Goal: Task Accomplishment & Management: Complete application form

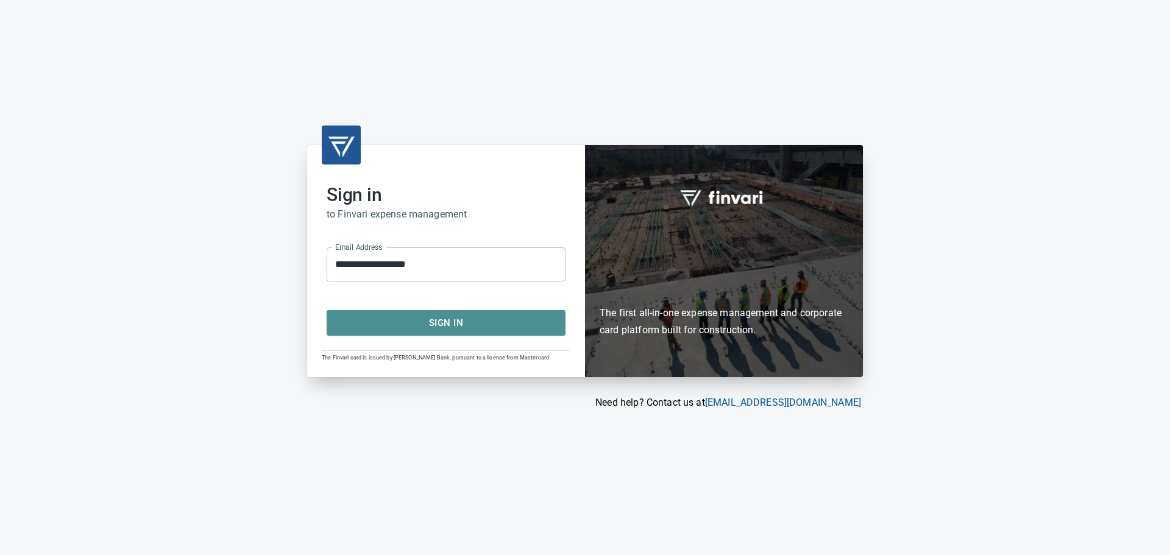
drag, startPoint x: 412, startPoint y: 319, endPoint x: 683, endPoint y: 376, distance: 277.1
click at [416, 322] on span "Sign In" at bounding box center [446, 323] width 212 height 16
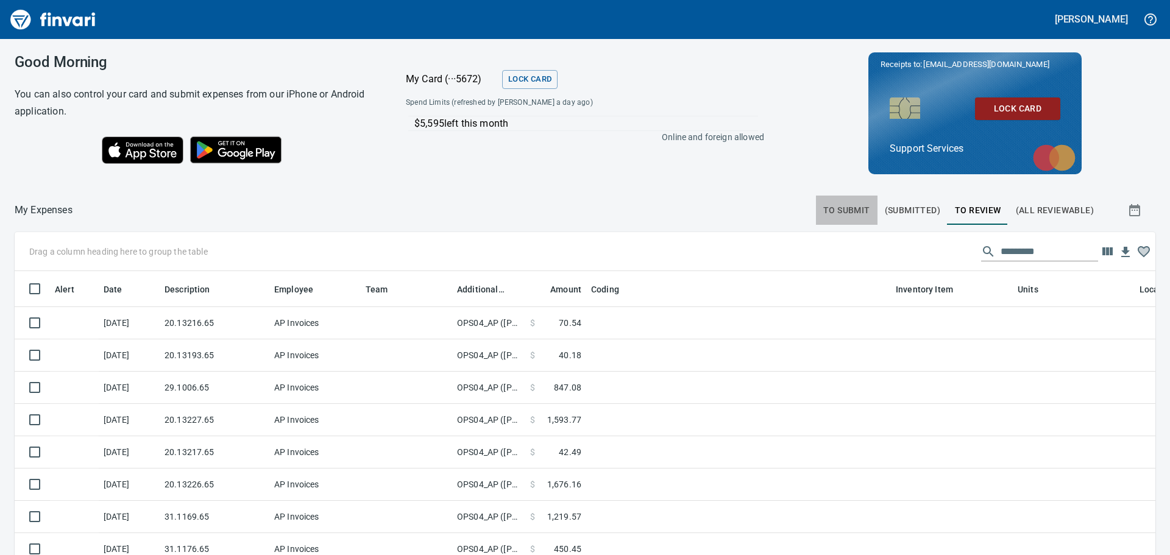
click at [824, 212] on span "To Submit" at bounding box center [846, 210] width 47 height 15
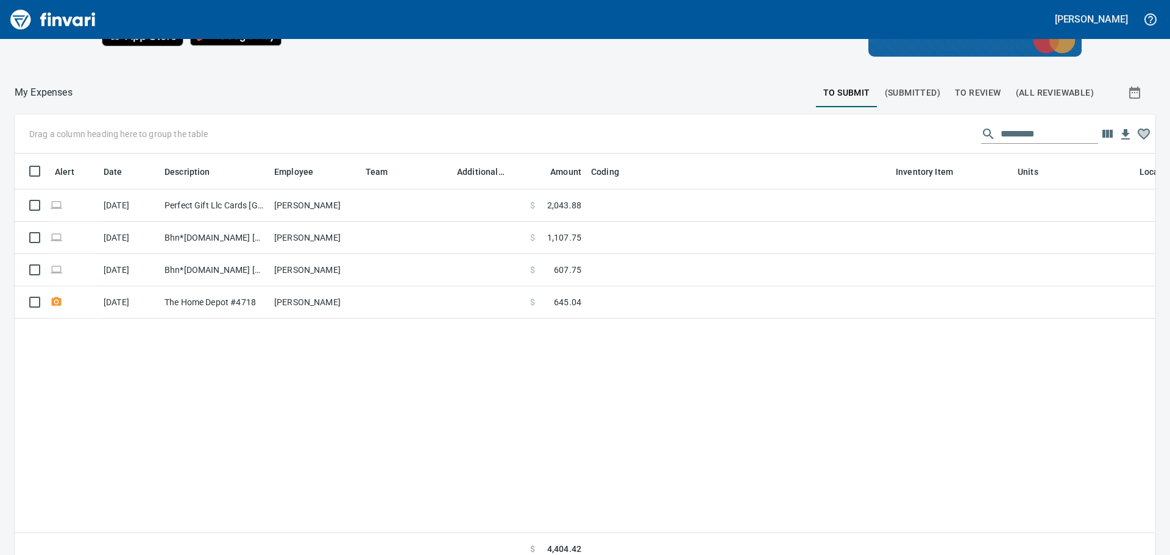
scroll to position [122, 0]
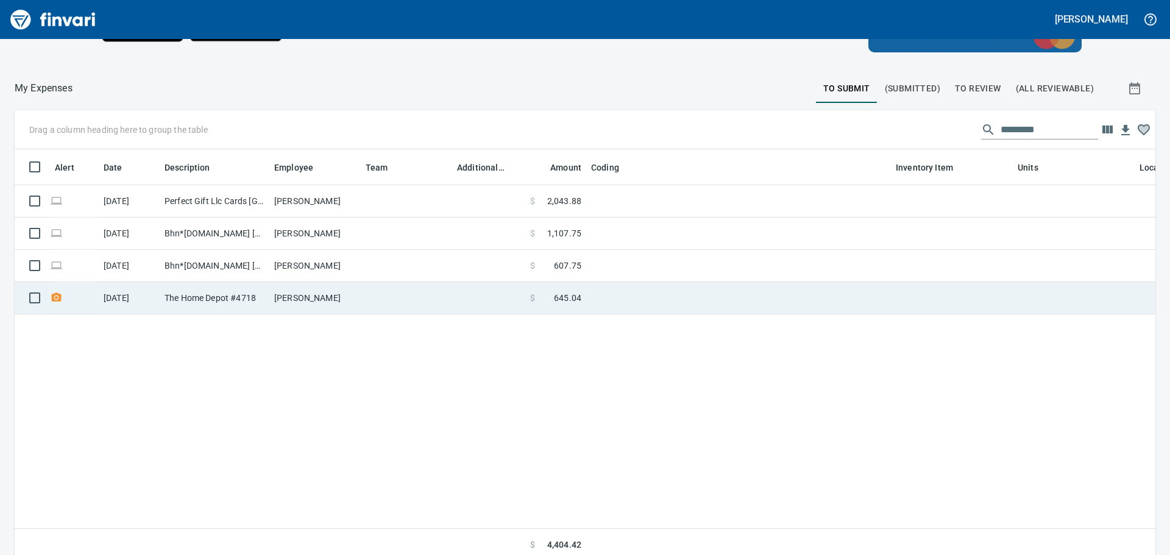
click at [664, 302] on td at bounding box center [738, 298] width 305 height 32
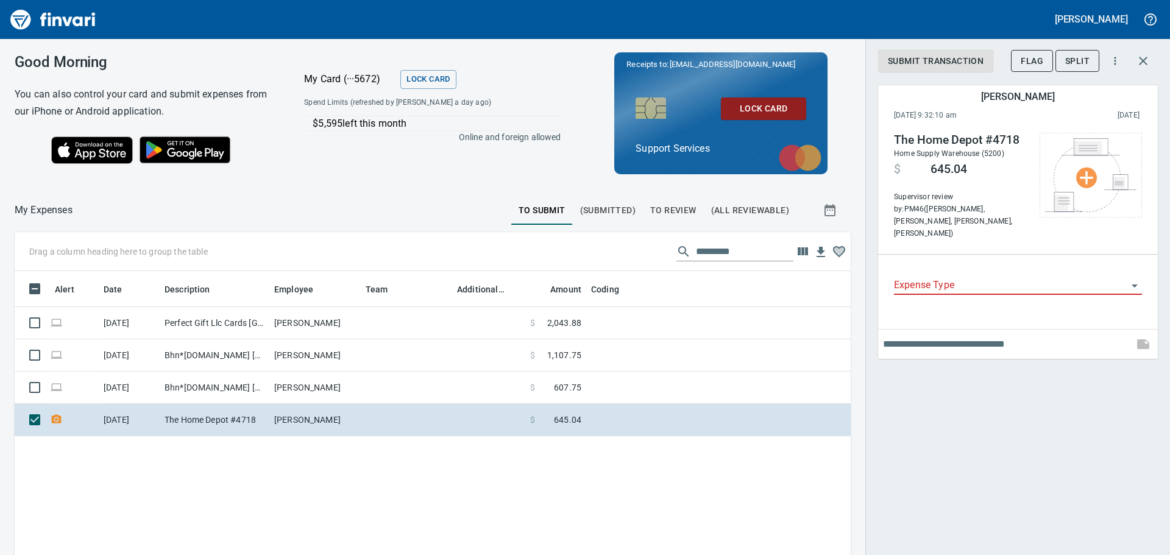
drag, startPoint x: 1016, startPoint y: 490, endPoint x: 980, endPoint y: 465, distance: 43.8
click at [1016, 490] on div "Submit Transaction Flag Split [PERSON_NAME] [DATE] 9:32:10 am 2025/09/13 The Ho…" at bounding box center [1018, 277] width 305 height 555
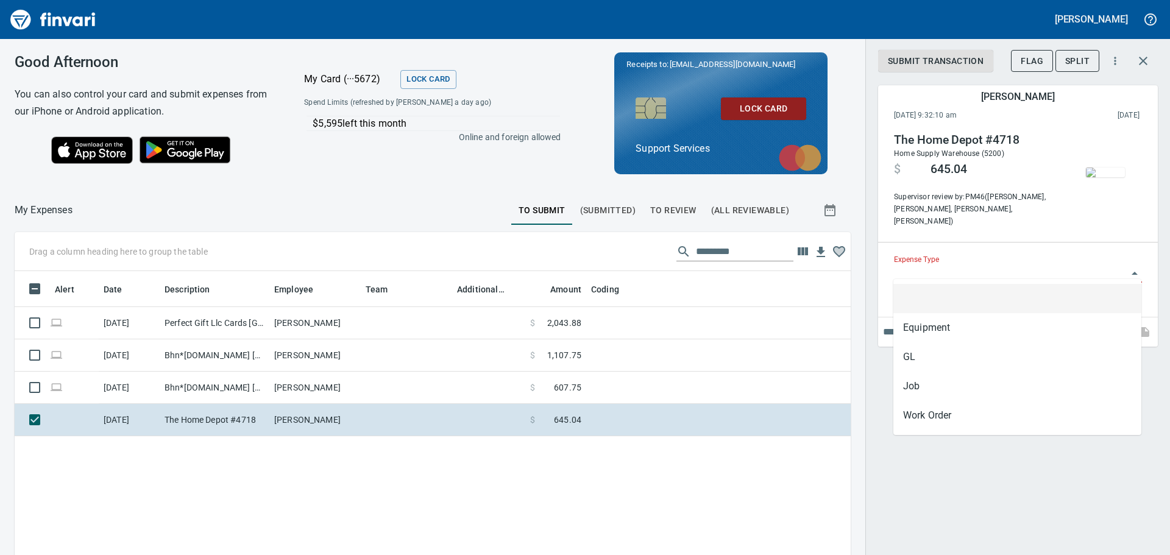
scroll to position [403, 818]
click at [1018, 268] on input "Expense Type" at bounding box center [1010, 273] width 233 height 17
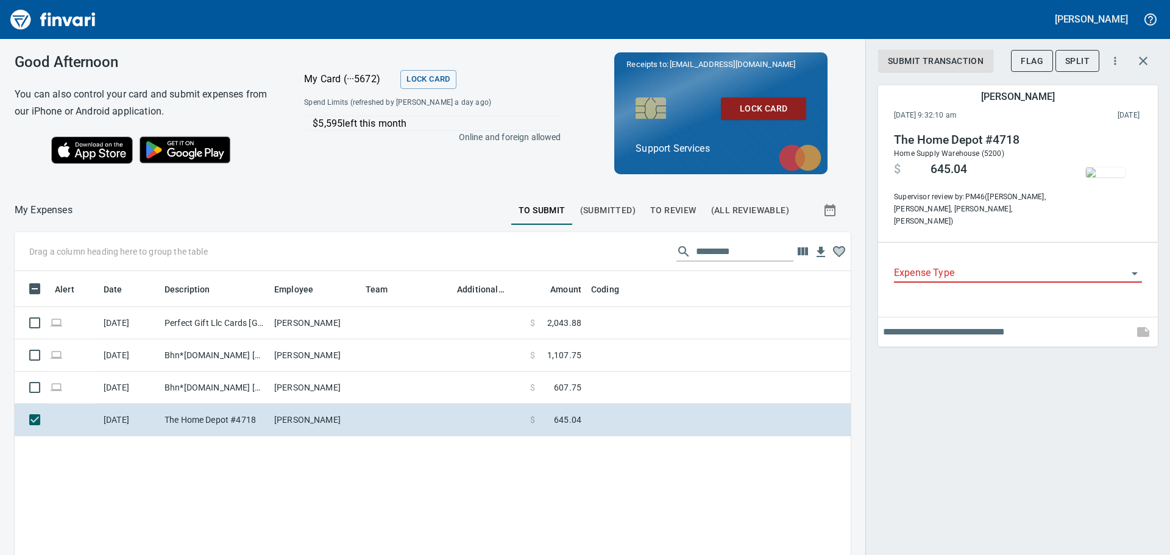
click at [953, 265] on input "Expense Type" at bounding box center [1010, 273] width 233 height 17
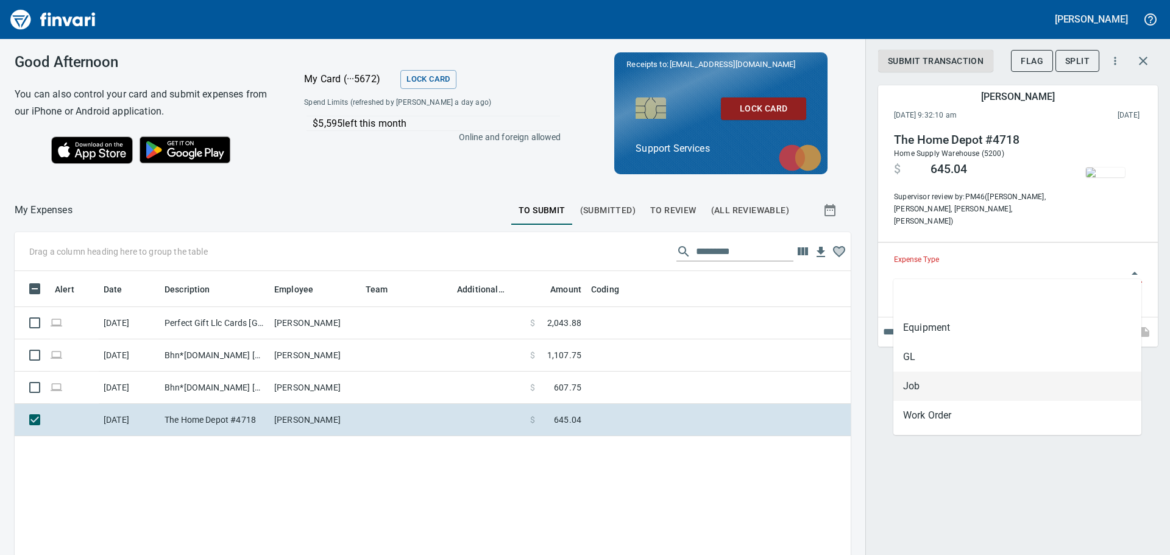
click at [944, 385] on li "Job" at bounding box center [1018, 386] width 248 height 29
type input "***"
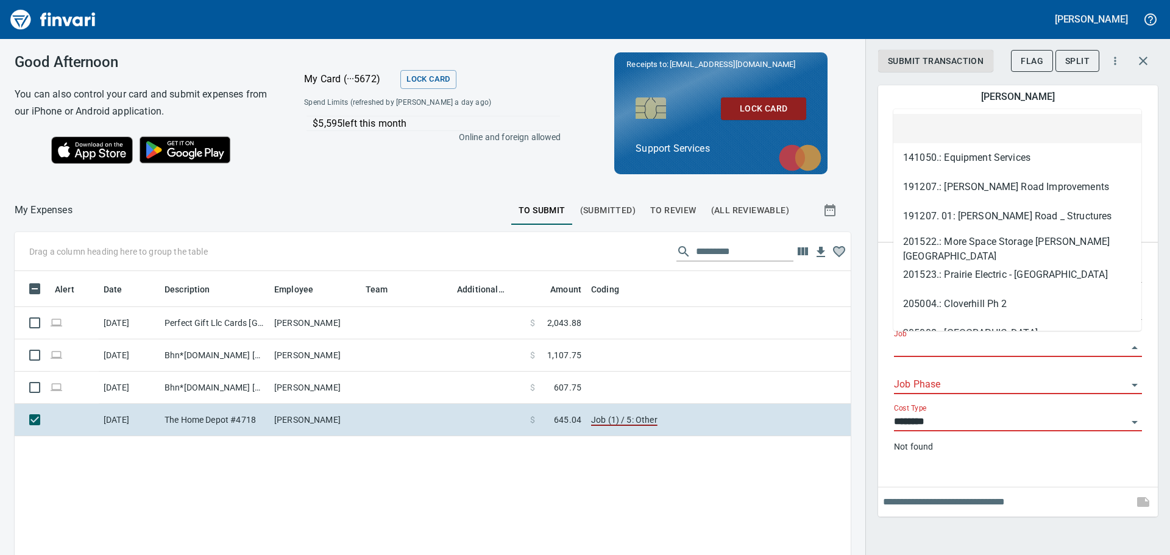
click at [951, 339] on input "Job" at bounding box center [1010, 347] width 233 height 17
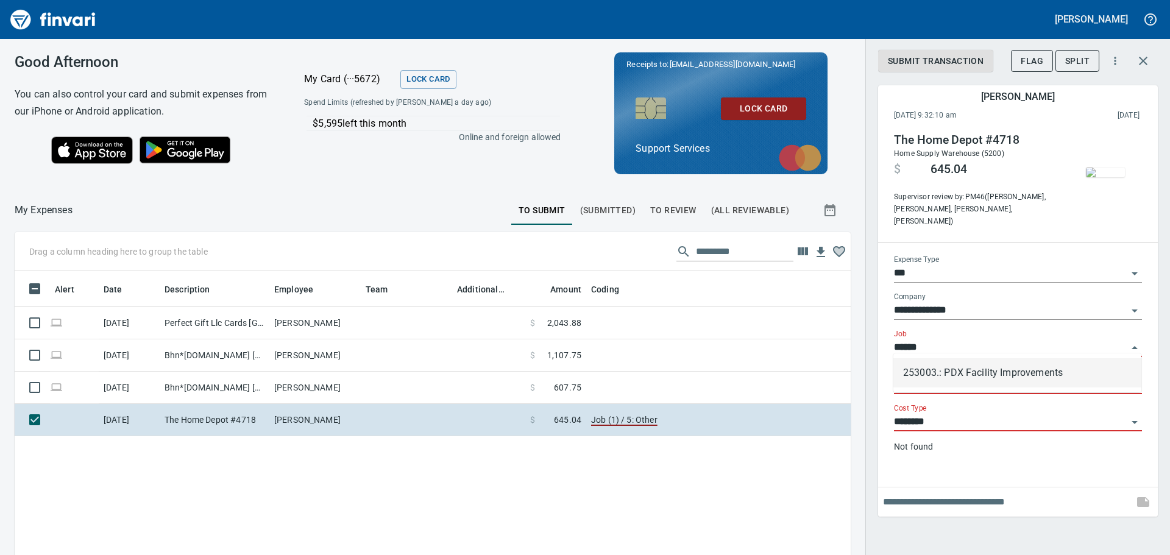
click at [970, 375] on li "253003.: PDX Facility Improvements" at bounding box center [1018, 372] width 248 height 29
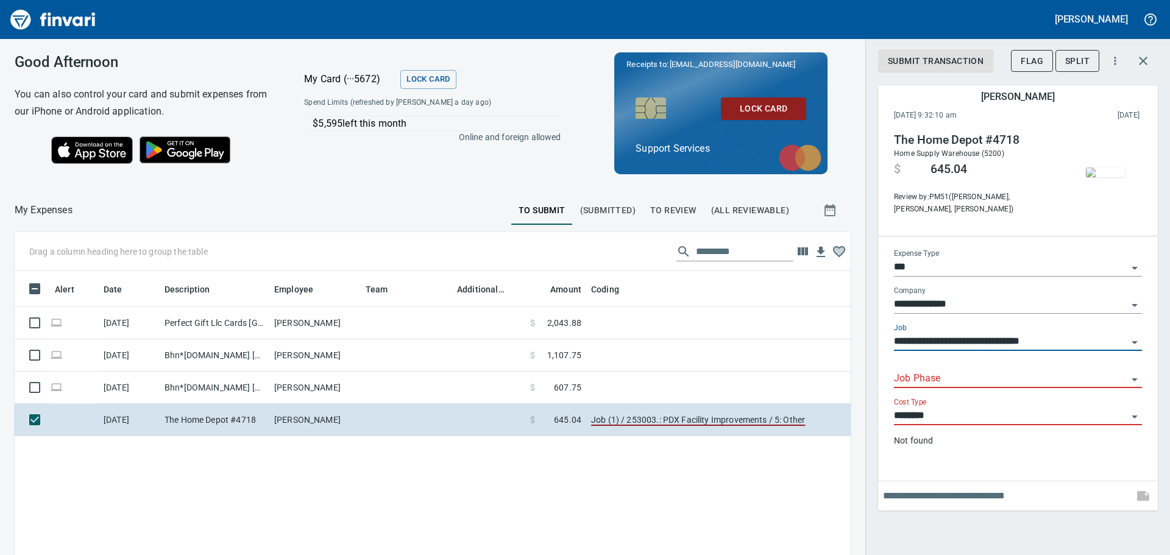
type input "**********"
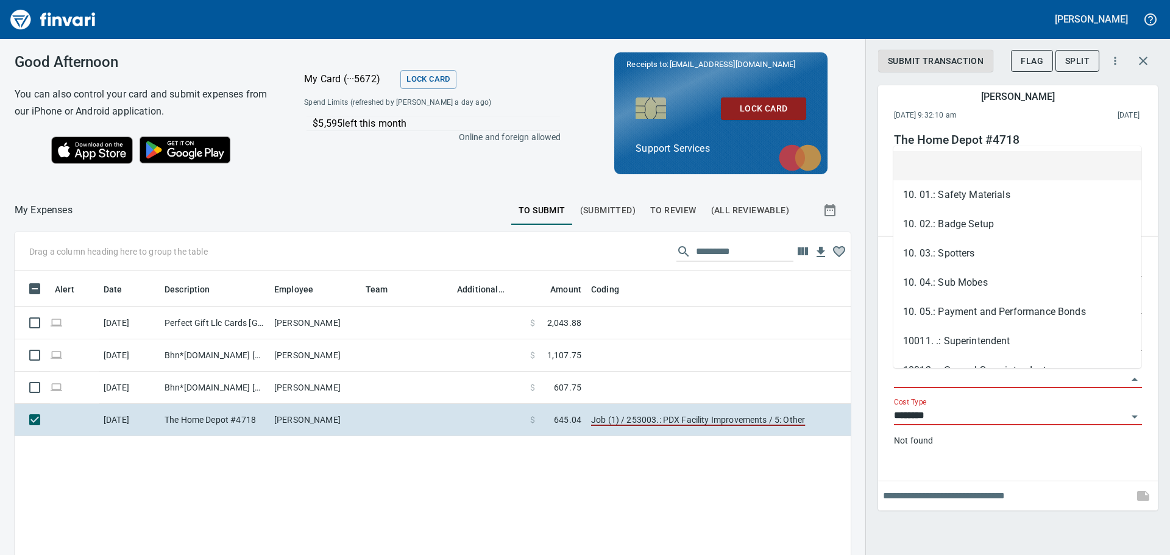
click at [959, 375] on input "Job Phase" at bounding box center [1010, 379] width 233 height 17
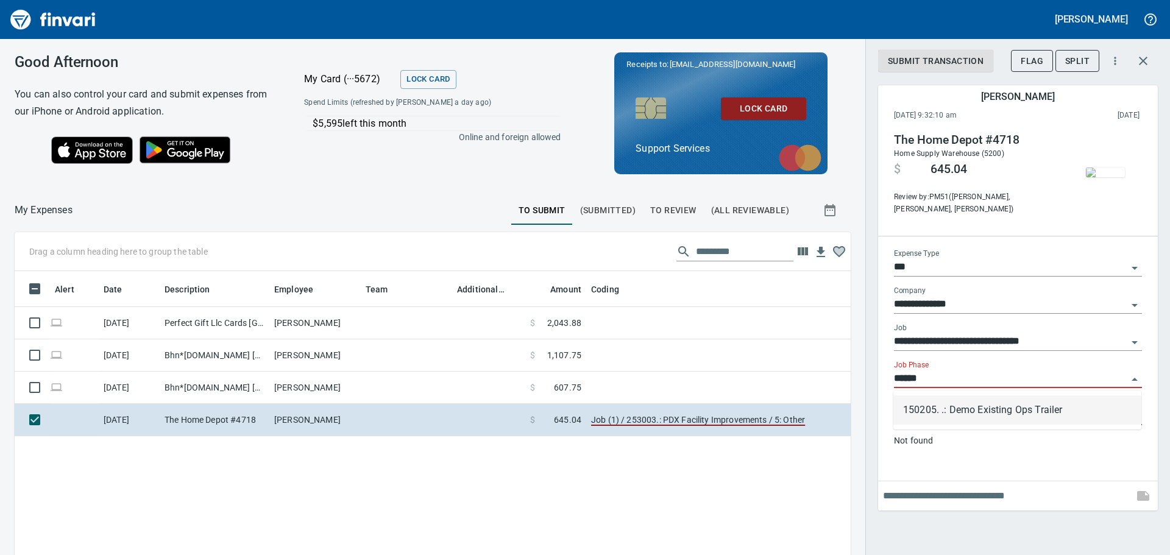
click at [984, 410] on li "150205. .: Demo Existing Ops Trailer" at bounding box center [1018, 410] width 248 height 29
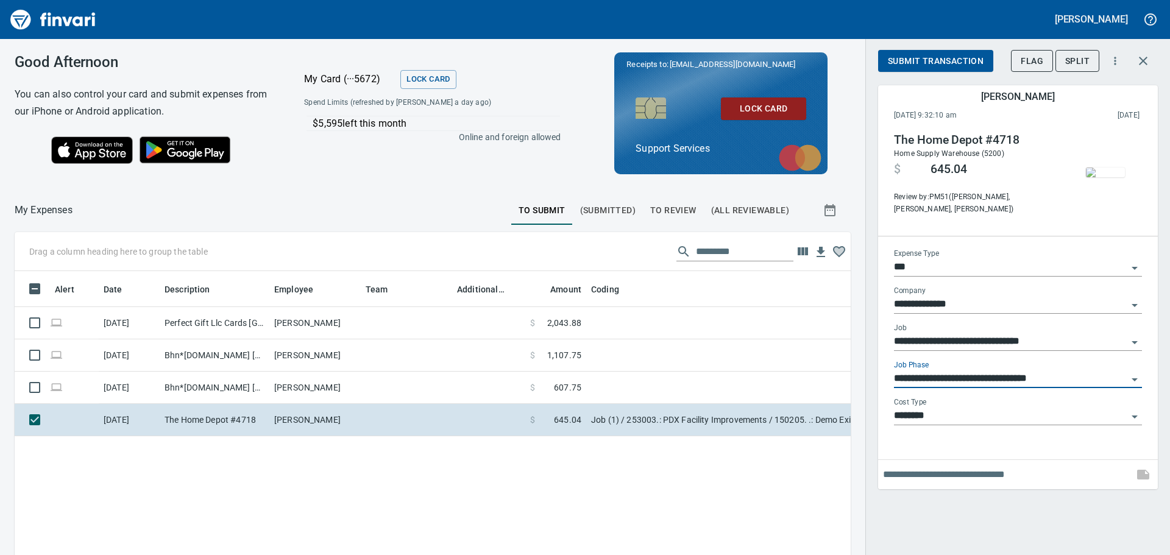
type input "**********"
click at [942, 410] on input "********" at bounding box center [1010, 416] width 233 height 17
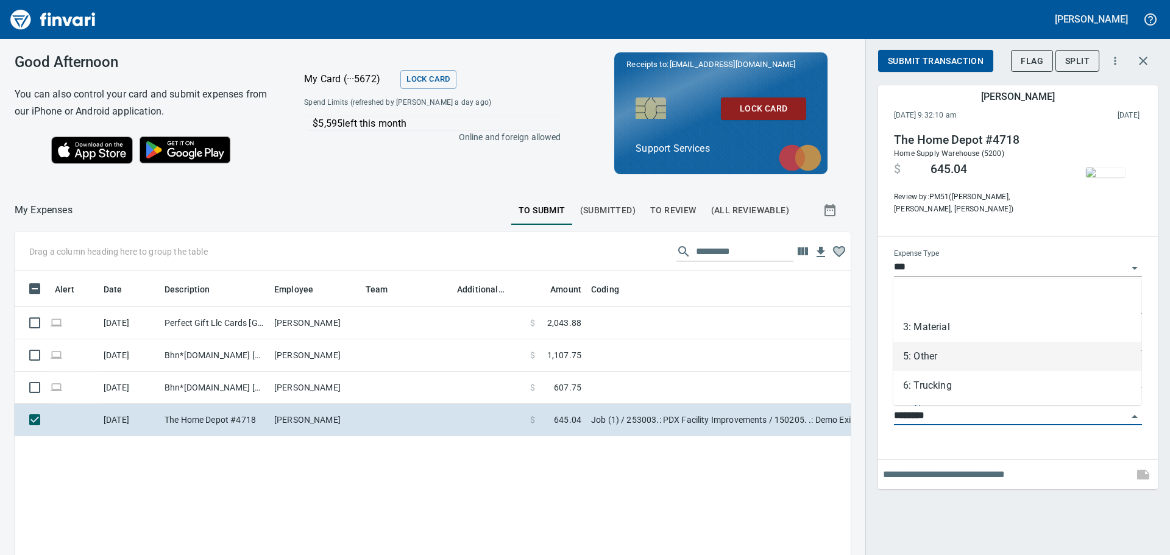
click at [936, 352] on li "5: Other" at bounding box center [1018, 356] width 248 height 29
click at [943, 408] on input "********" at bounding box center [1010, 416] width 233 height 17
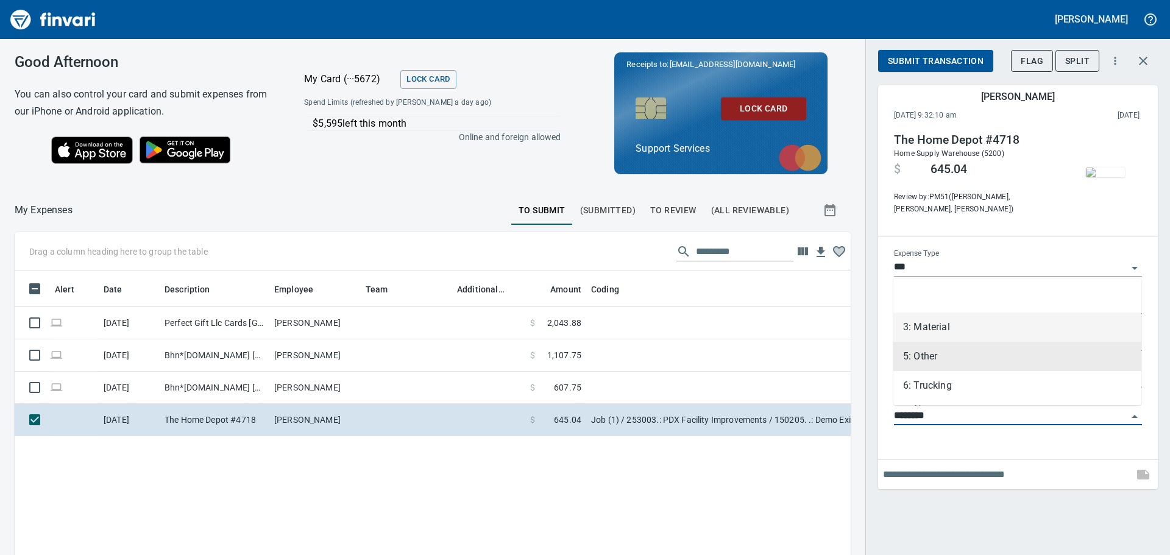
click at [943, 332] on li "3: Material" at bounding box center [1018, 327] width 248 height 29
type input "**********"
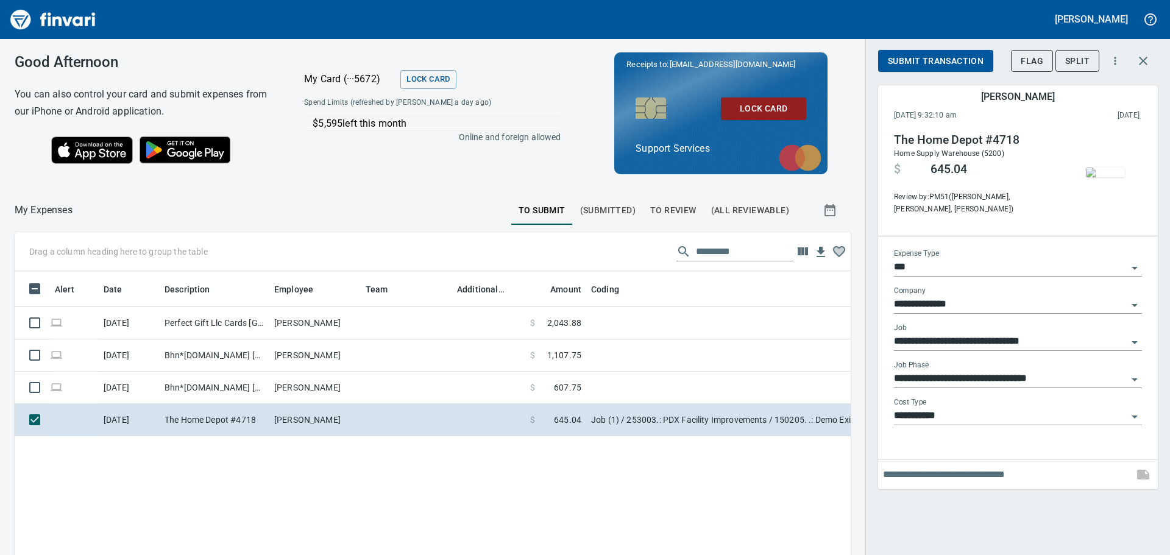
click at [961, 467] on input "text" at bounding box center [1006, 475] width 246 height 20
click at [897, 470] on input "**********" at bounding box center [1006, 475] width 246 height 20
click at [931, 471] on input "**********" at bounding box center [1006, 475] width 246 height 20
type input "**********"
click at [1147, 486] on button "button" at bounding box center [1143, 474] width 29 height 29
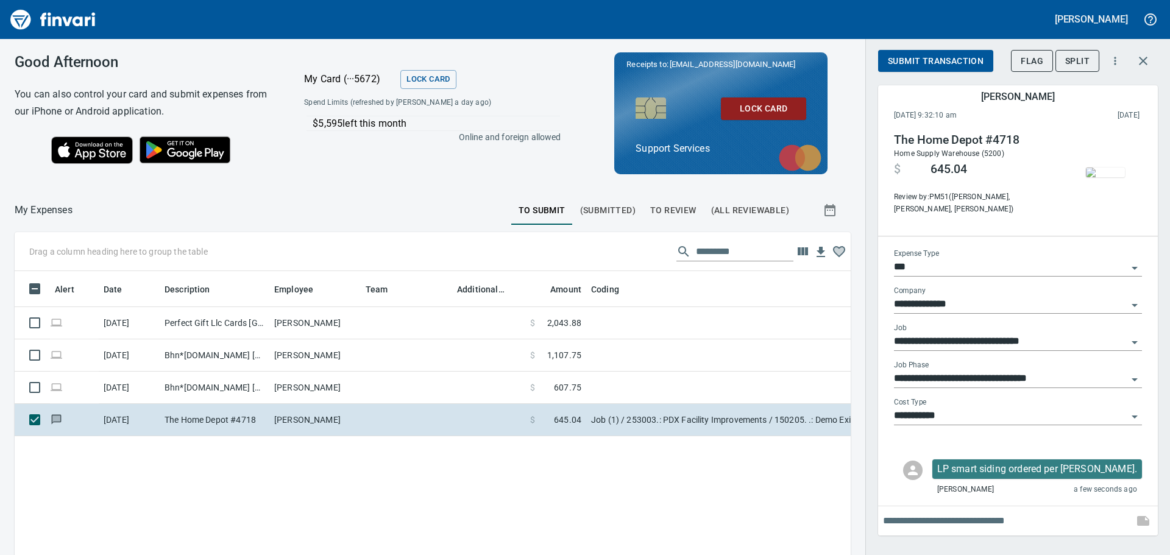
drag, startPoint x: 944, startPoint y: 59, endPoint x: 936, endPoint y: 79, distance: 22.2
click at [947, 65] on span "Submit Transaction" at bounding box center [936, 61] width 96 height 15
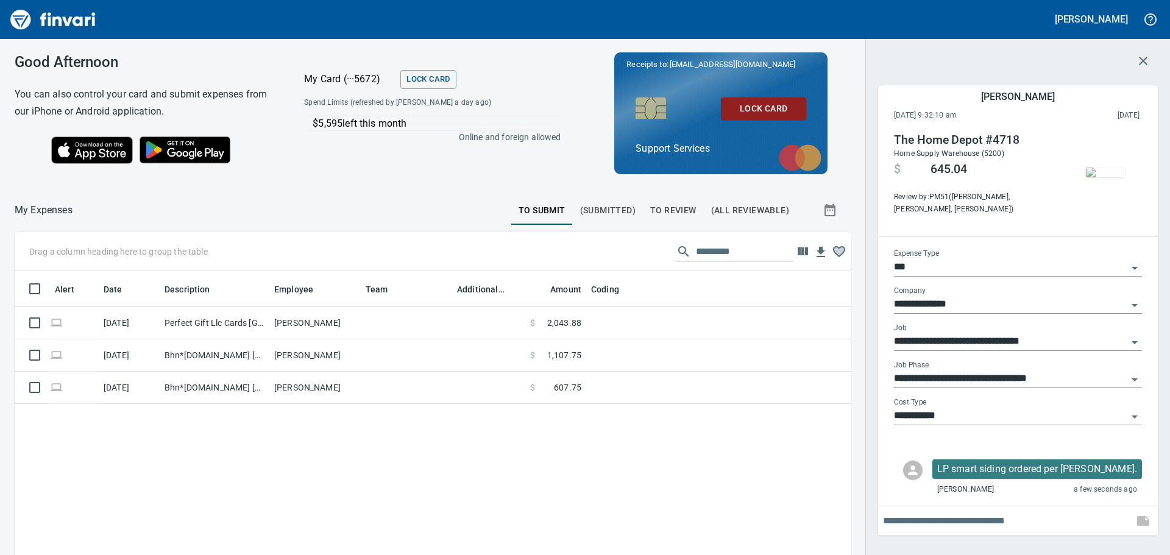
click at [1143, 52] on button "button" at bounding box center [1143, 60] width 29 height 29
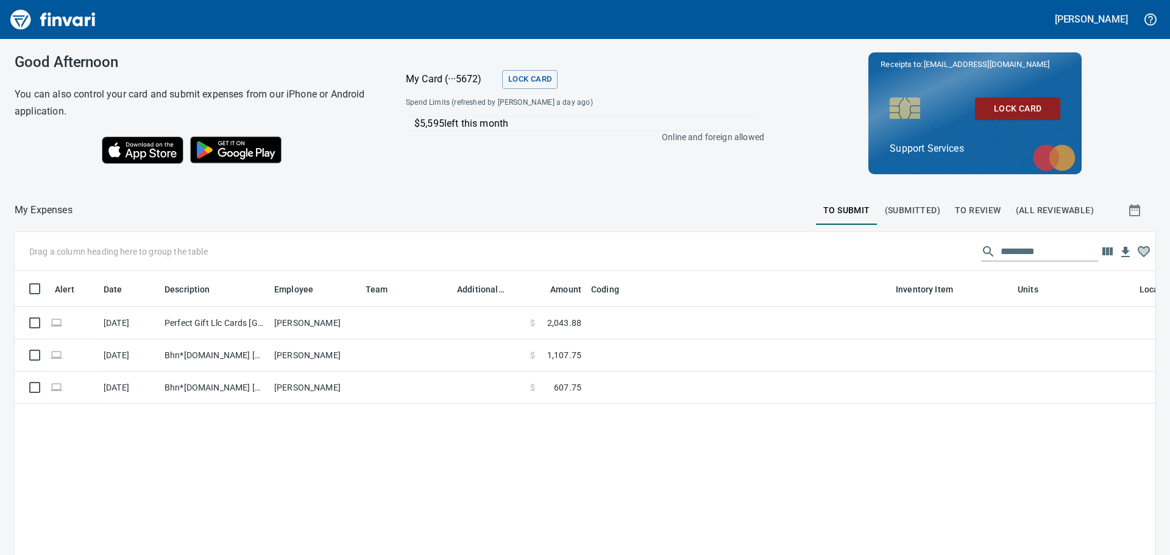
scroll to position [1, 1]
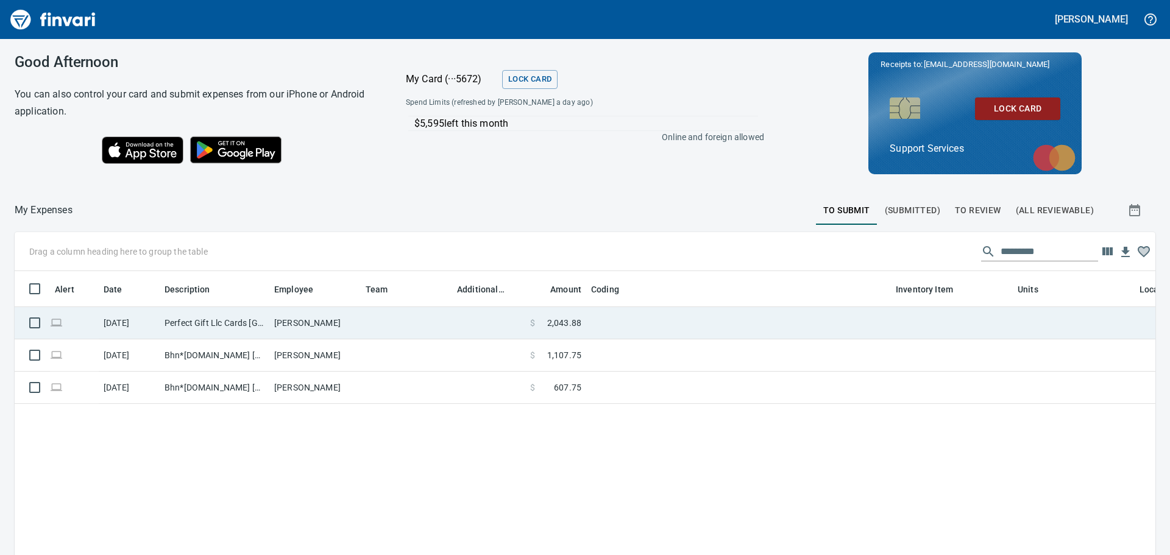
click at [349, 315] on td "[PERSON_NAME]" at bounding box center [314, 323] width 91 height 32
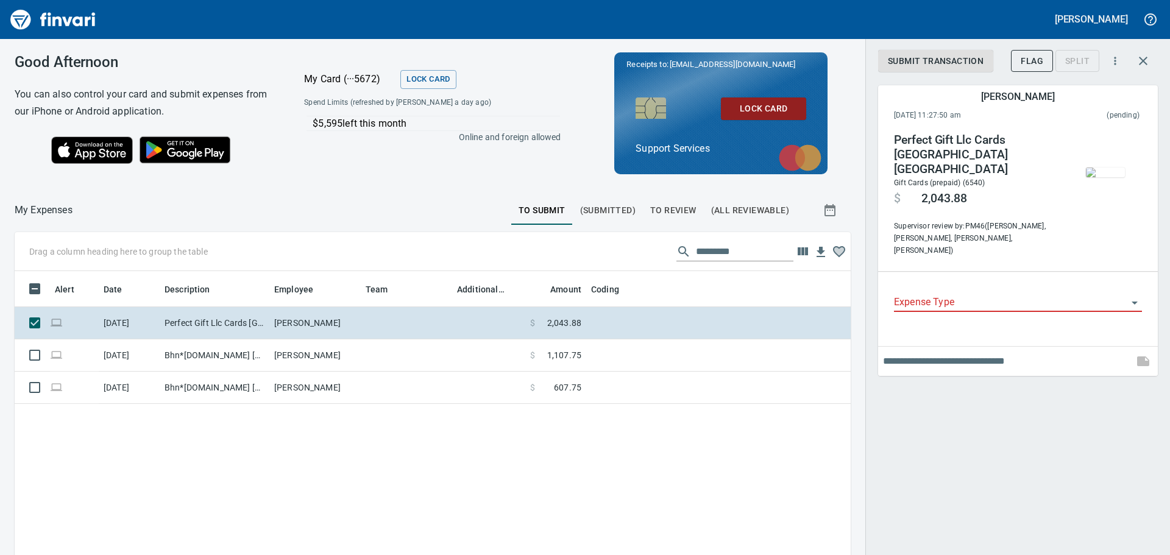
scroll to position [403, 818]
click at [1089, 58] on div "Split" at bounding box center [1078, 60] width 44 height 10
click at [606, 215] on span "(Submitted)" at bounding box center [607, 210] width 55 height 15
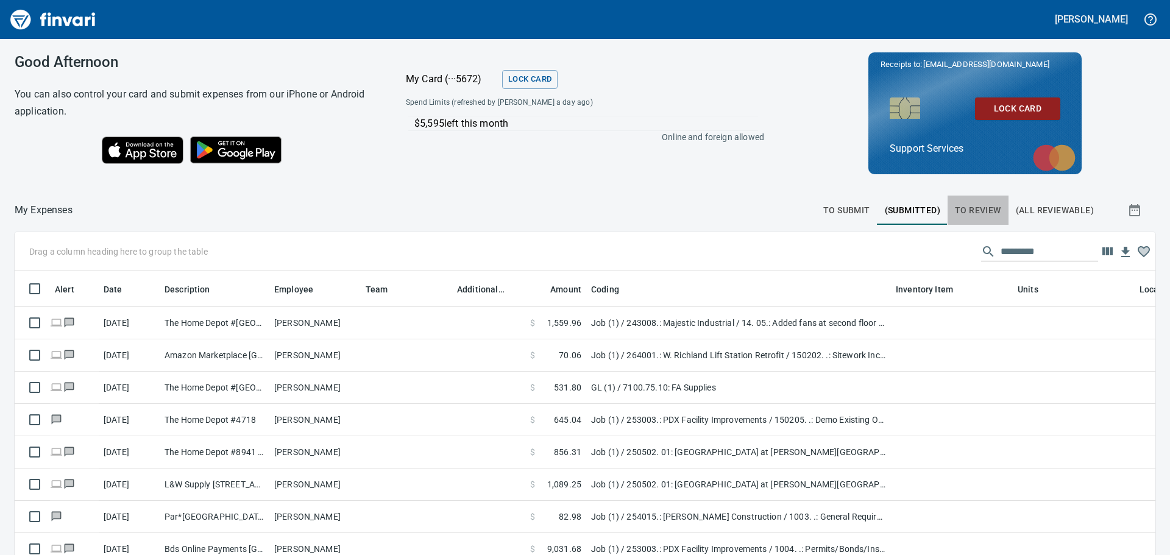
click at [958, 215] on span "To Review" at bounding box center [978, 210] width 46 height 15
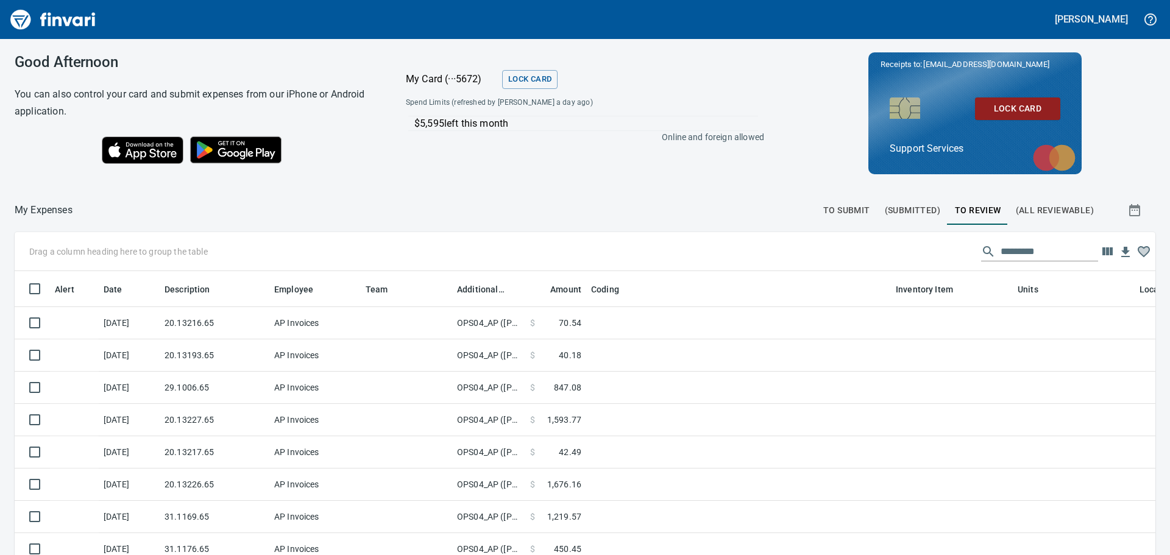
scroll to position [1, 1]
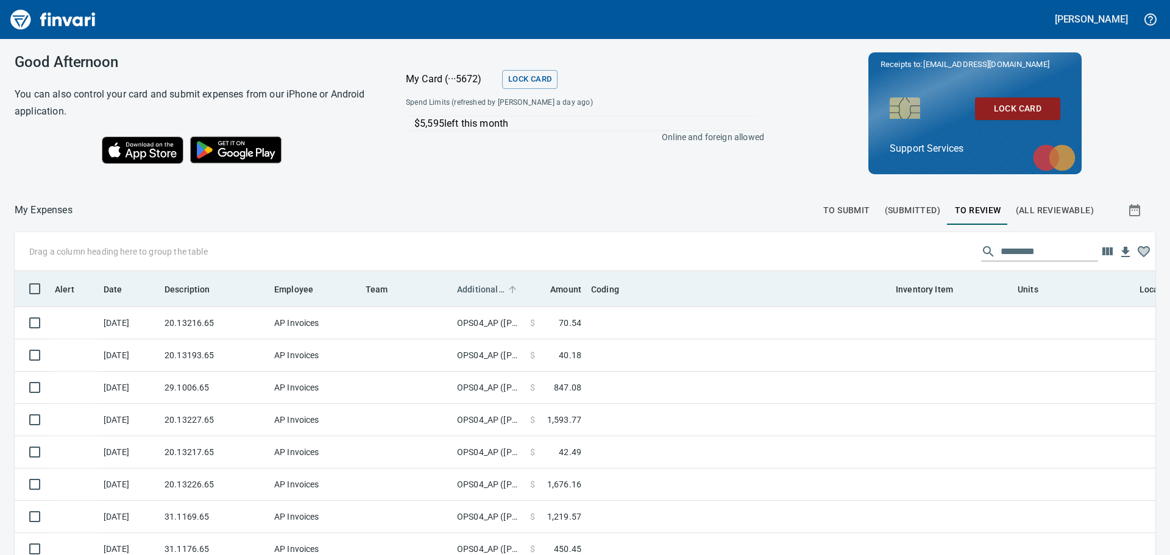
click at [498, 288] on span "Additional Reviewer" at bounding box center [481, 289] width 48 height 15
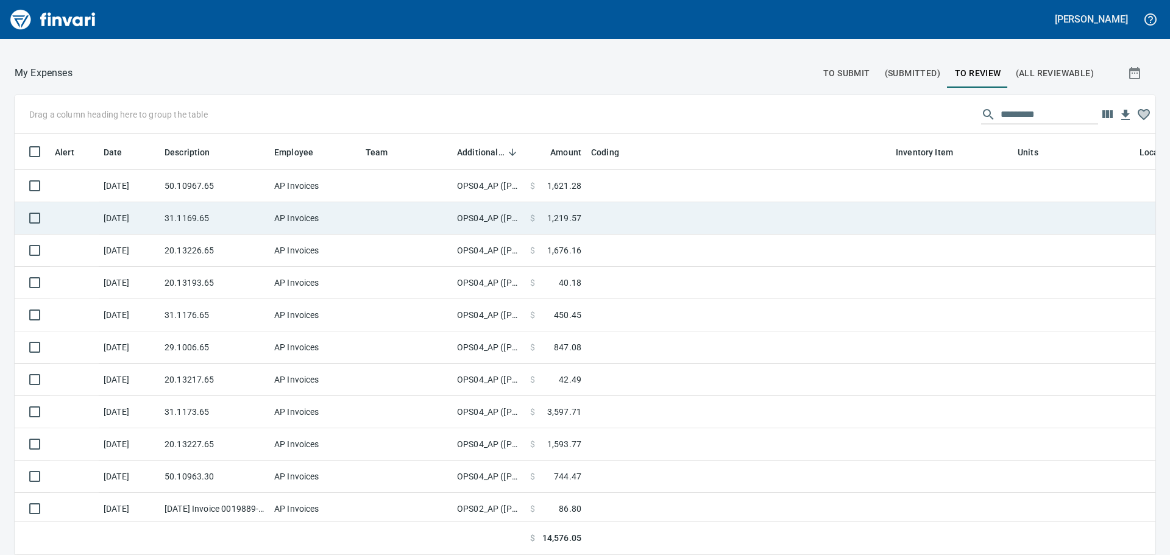
scroll to position [0, 0]
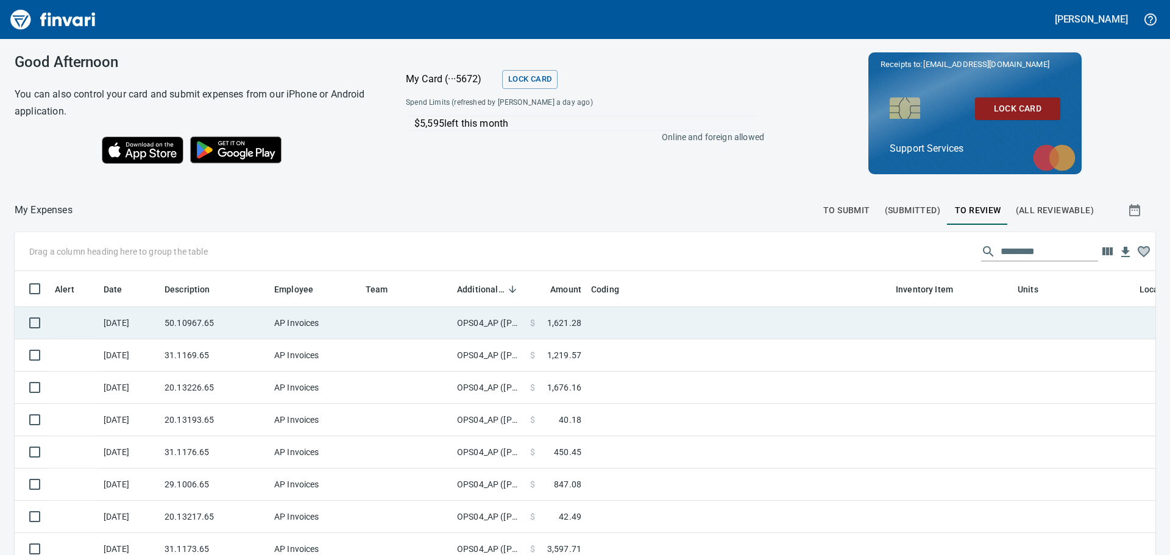
click at [618, 329] on td at bounding box center [738, 323] width 305 height 32
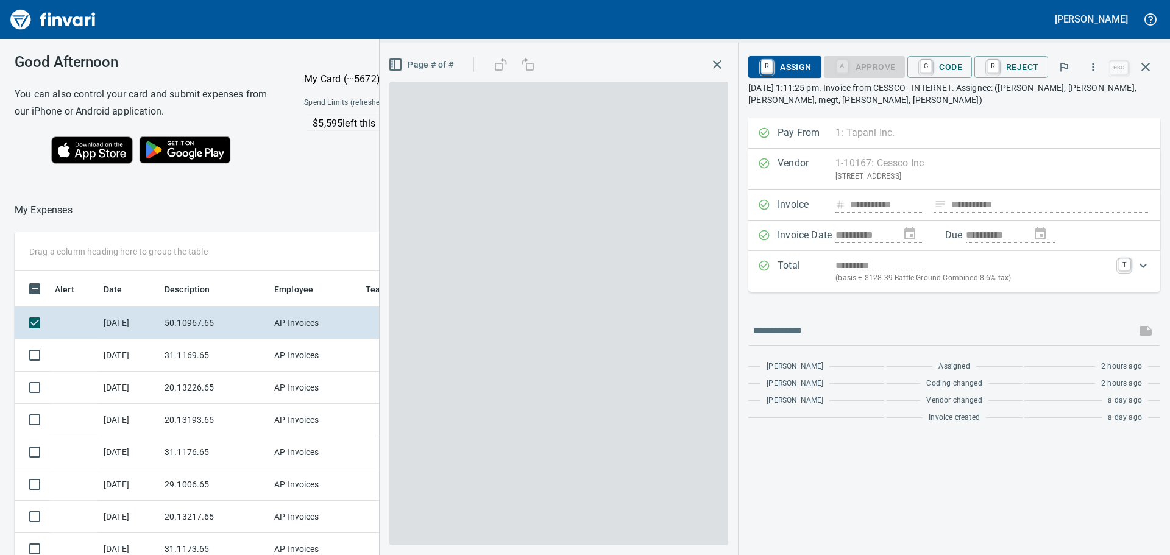
scroll to position [403, 809]
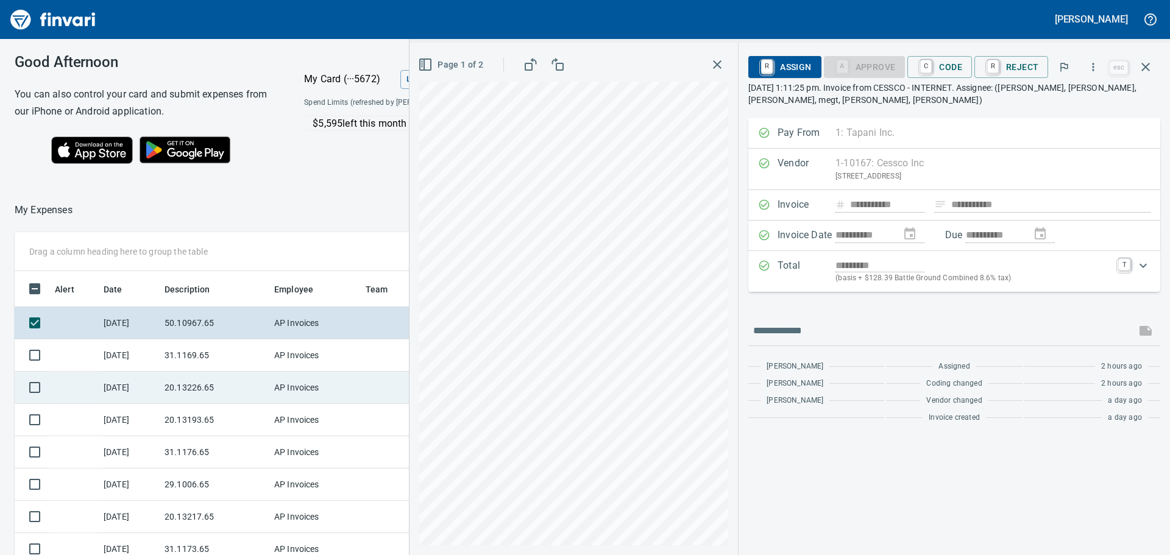
click at [254, 395] on td "20.13226.65" at bounding box center [215, 388] width 110 height 32
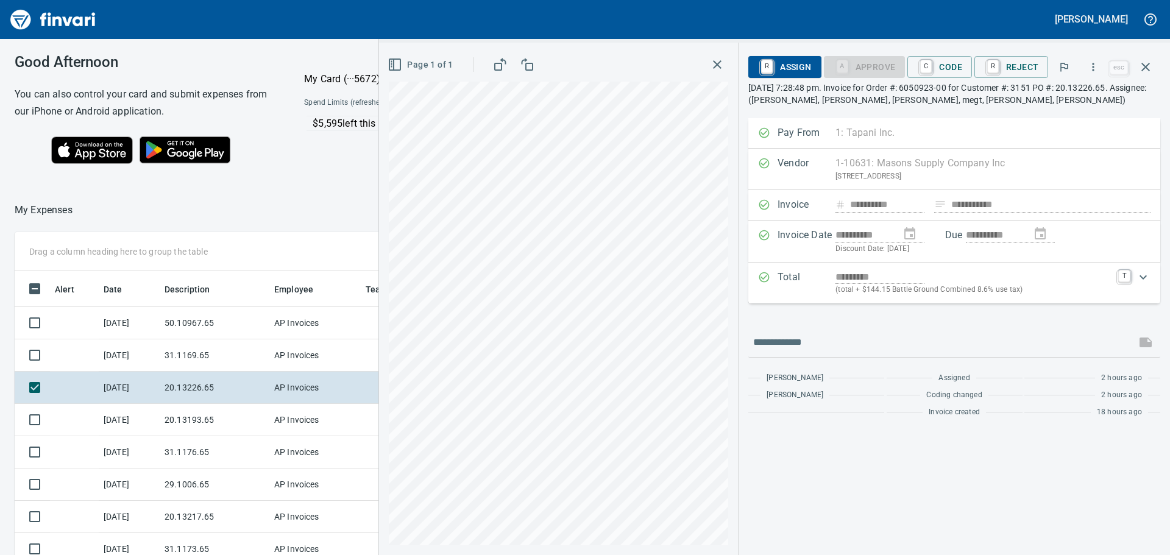
click at [717, 65] on icon "button" at bounding box center [717, 64] width 15 height 15
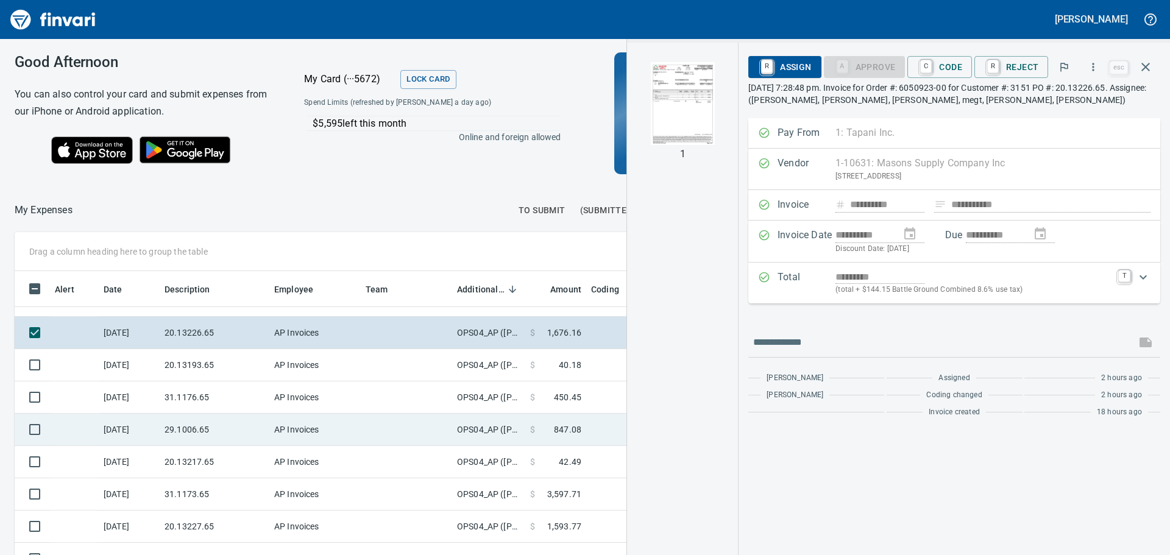
scroll to position [109, 0]
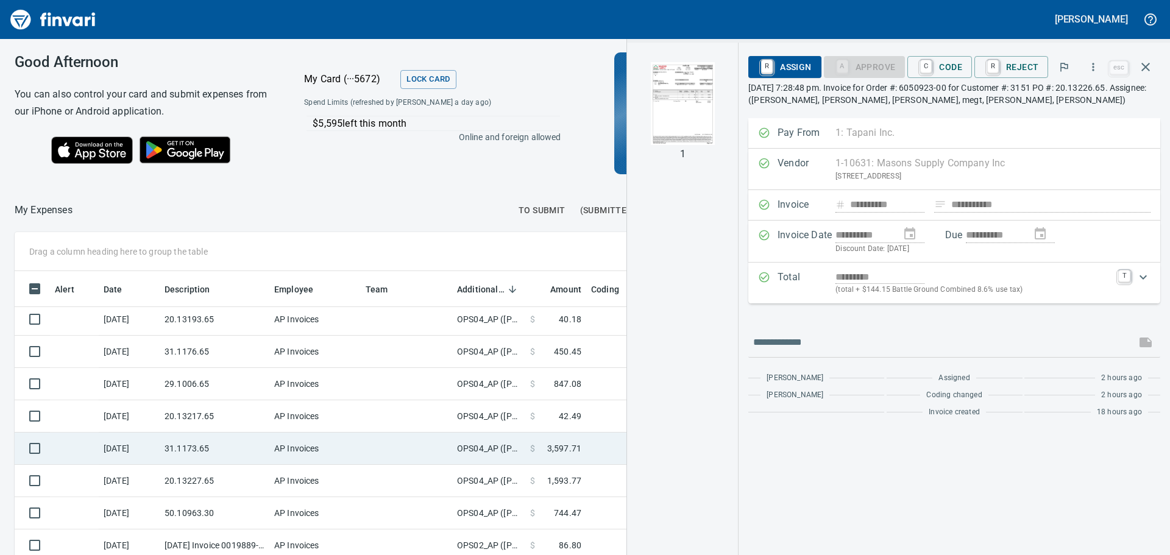
click at [595, 440] on td at bounding box center [738, 449] width 305 height 32
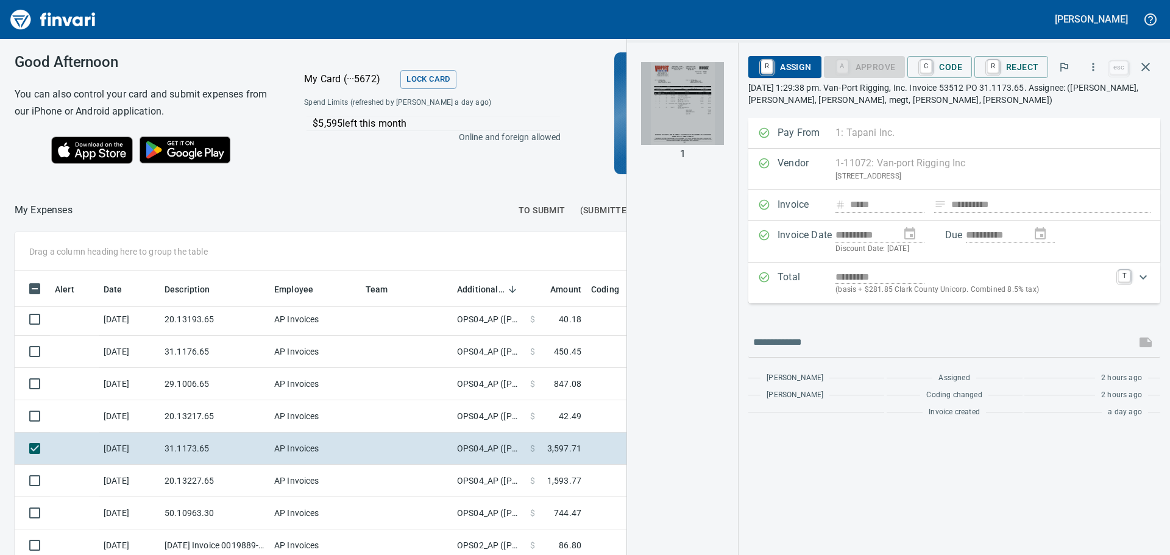
click at [677, 86] on img "button" at bounding box center [682, 103] width 83 height 83
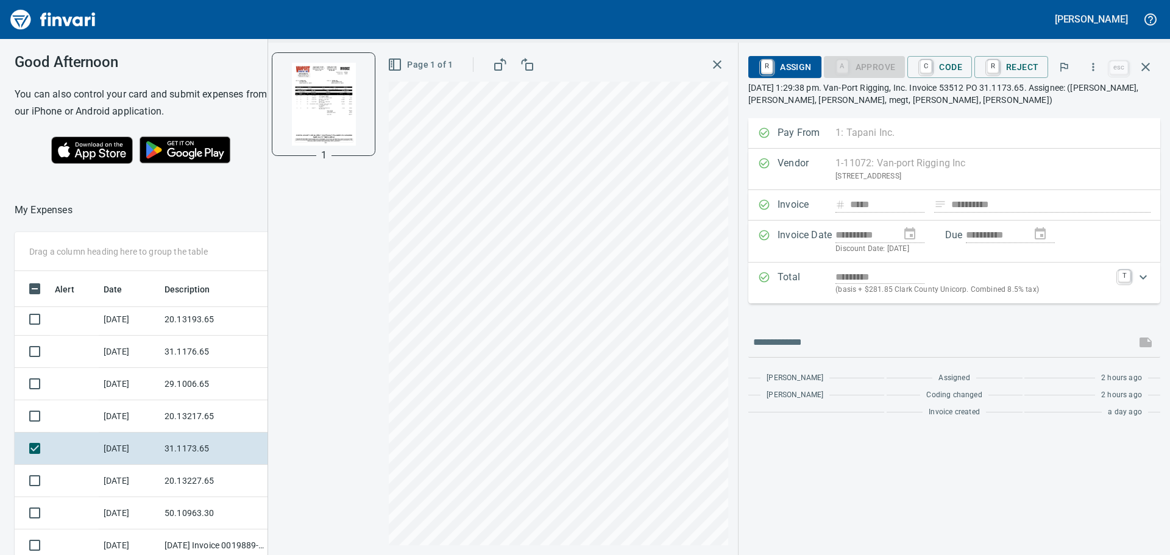
click at [221, 192] on div "Good Afternoon You can also control your card and submit expenses from our iPho…" at bounding box center [585, 297] width 1170 height 516
drag, startPoint x: 723, startPoint y: 64, endPoint x: 719, endPoint y: 80, distance: 17.0
click at [722, 64] on icon "button" at bounding box center [717, 64] width 15 height 15
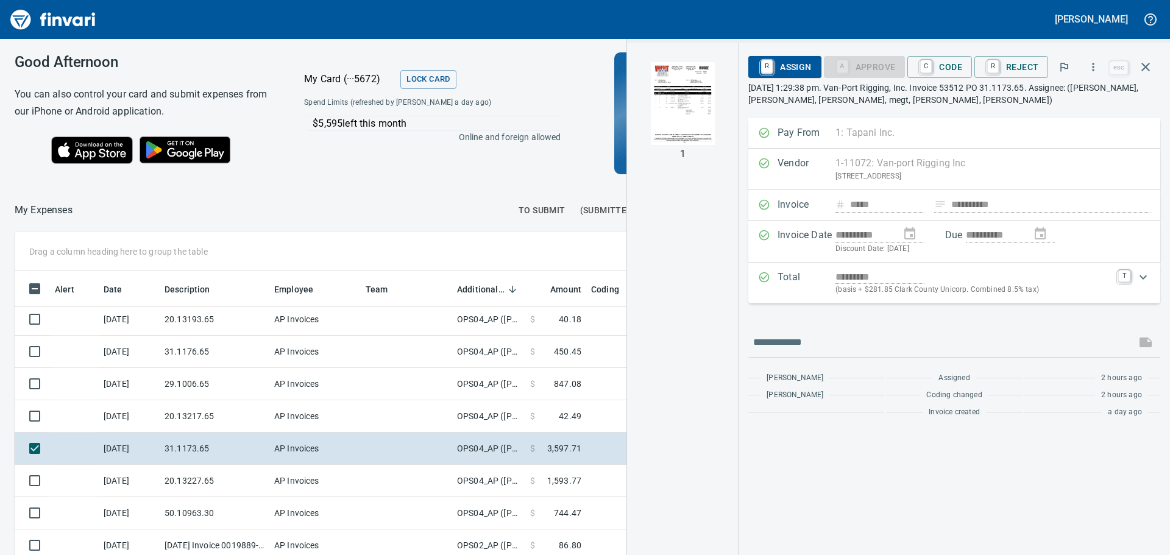
click at [534, 207] on span "To Submit" at bounding box center [542, 210] width 47 height 15
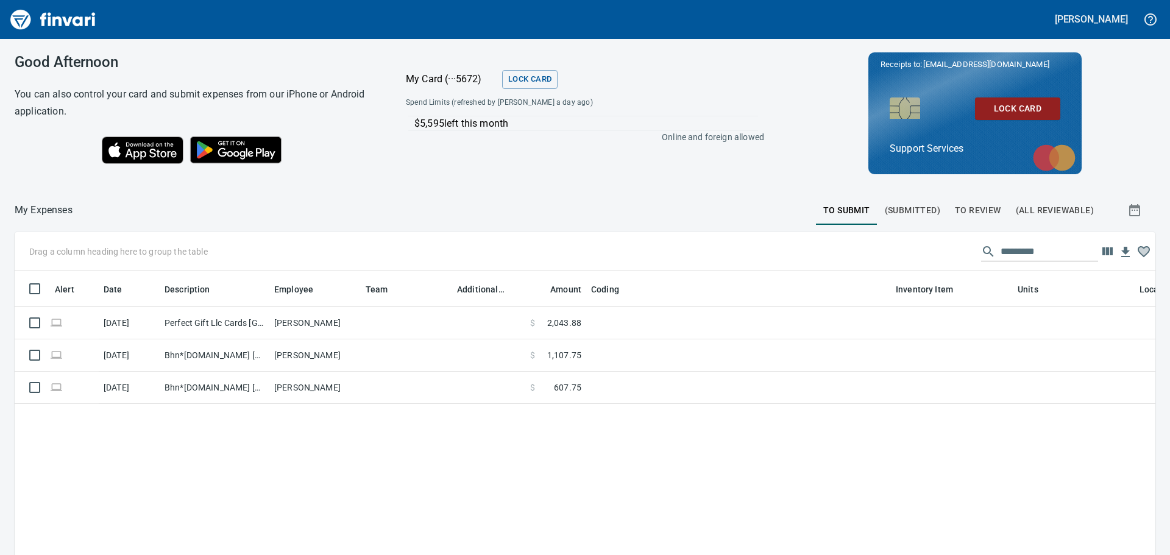
scroll to position [403, 1123]
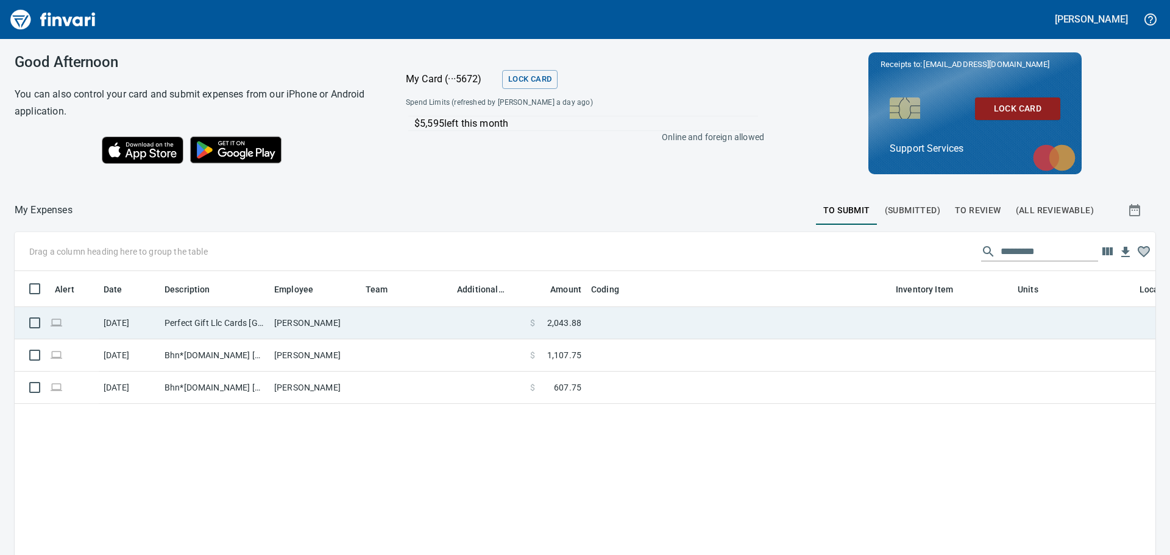
click at [558, 330] on td "$ 2,043.88" at bounding box center [555, 323] width 61 height 32
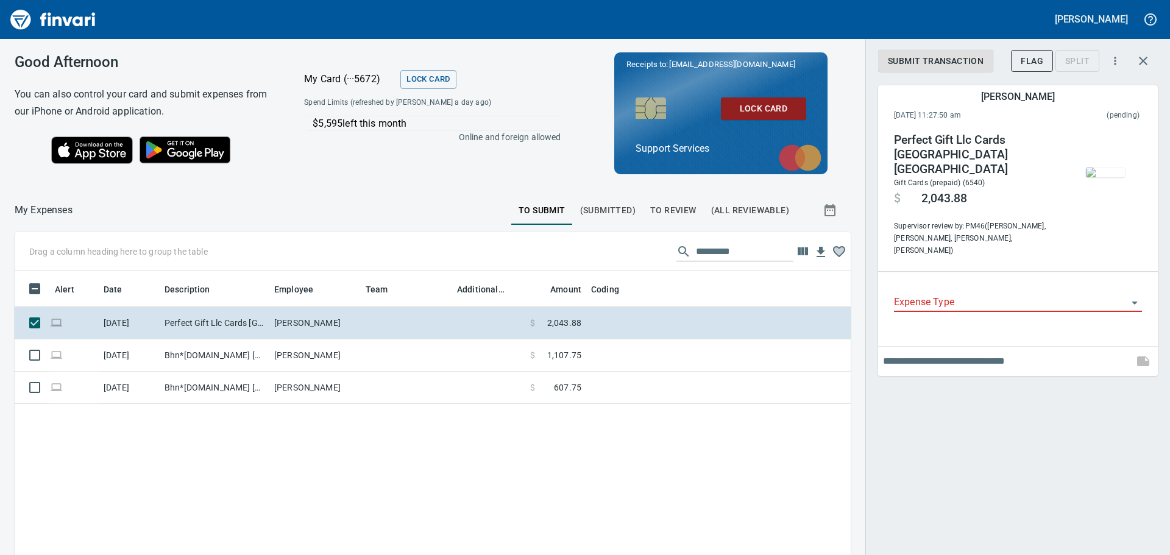
scroll to position [403, 818]
click at [1124, 168] on img "button" at bounding box center [1105, 173] width 39 height 10
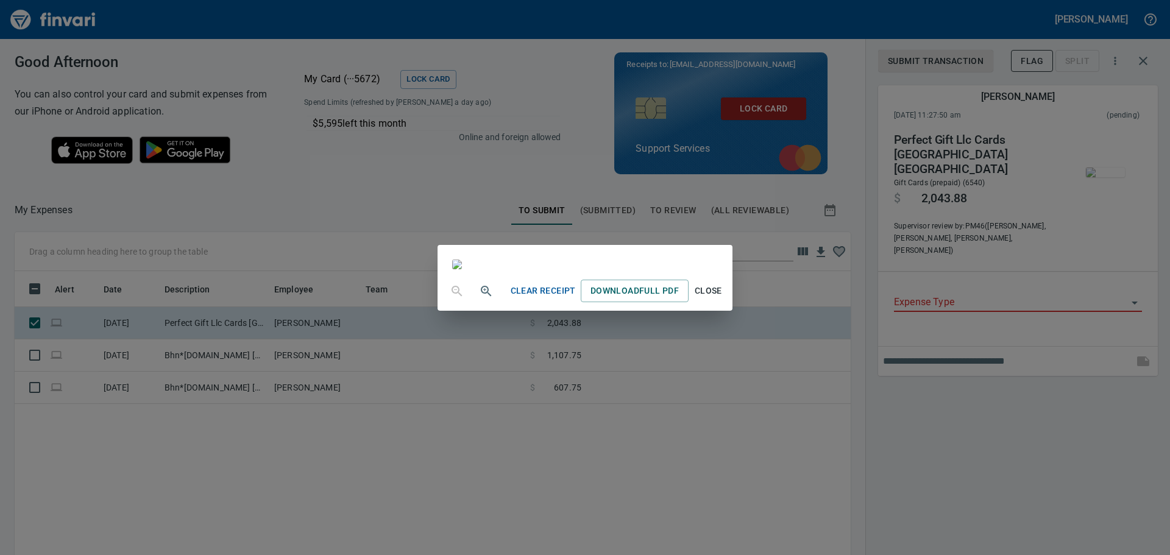
scroll to position [122, 0]
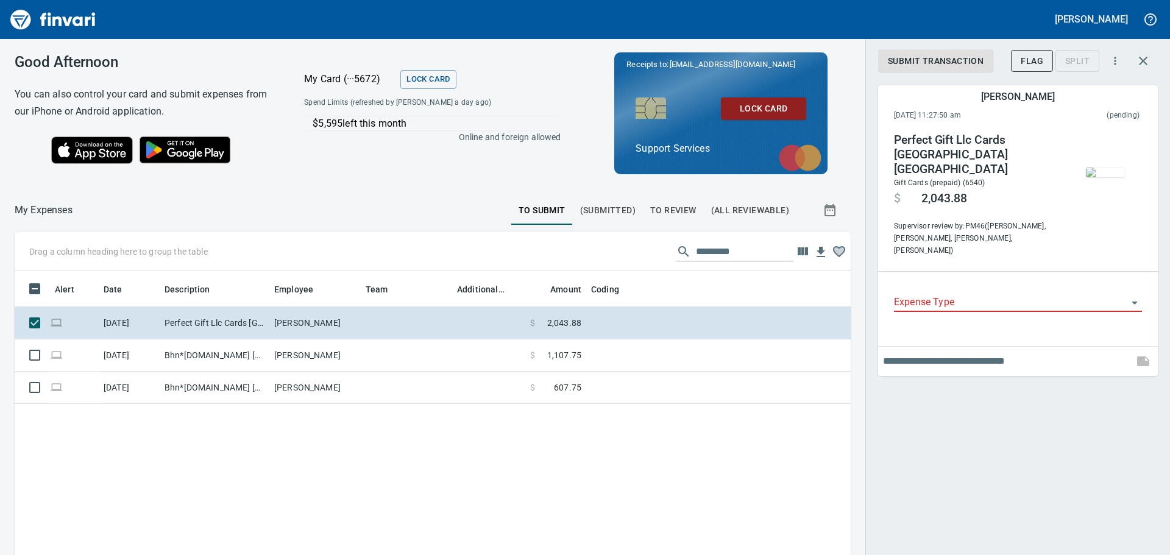
click at [1101, 168] on img "button" at bounding box center [1105, 173] width 39 height 10
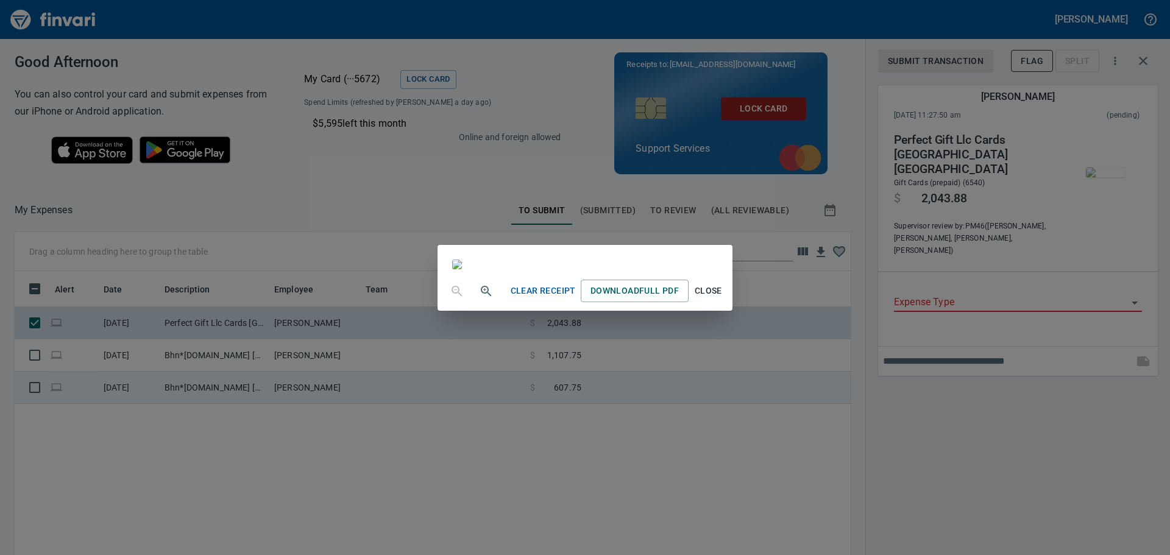
scroll to position [0, 0]
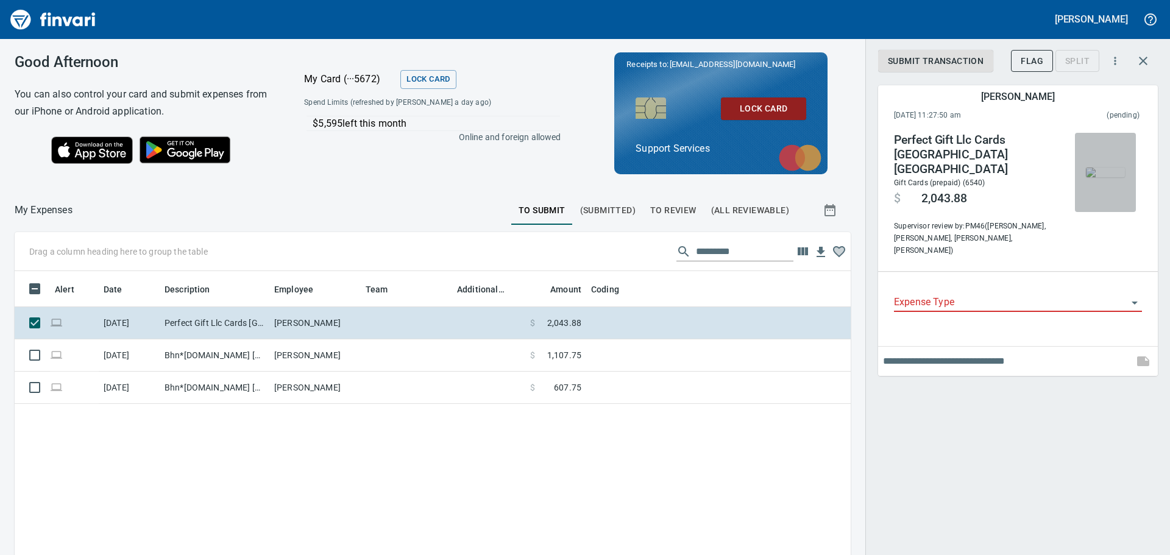
click at [1107, 168] on img "button" at bounding box center [1105, 173] width 39 height 10
click at [1111, 176] on img "button" at bounding box center [1105, 173] width 39 height 10
click at [1084, 177] on span "button" at bounding box center [1105, 173] width 51 height 10
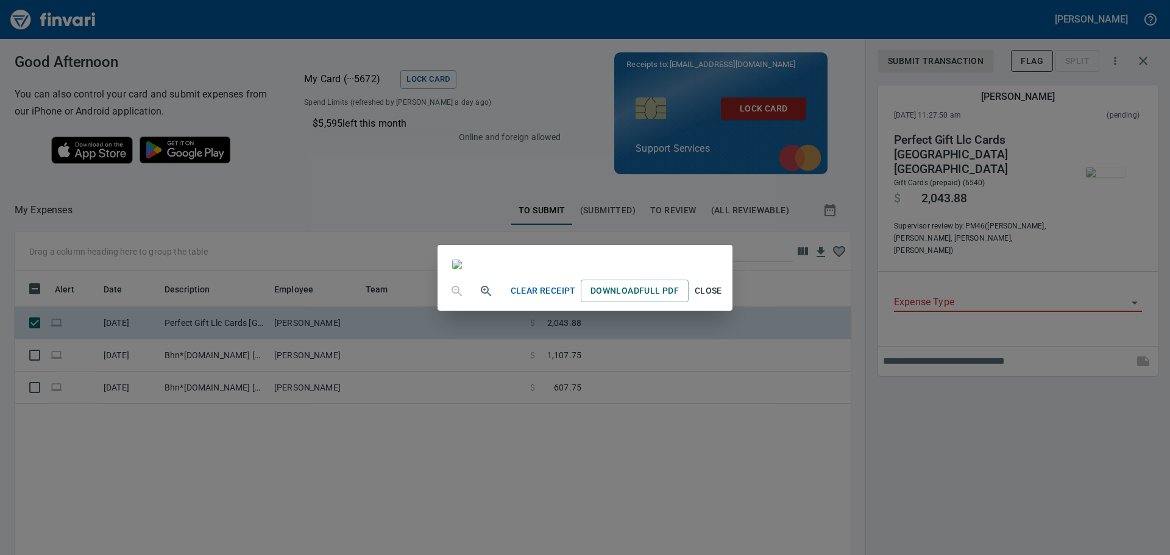
scroll to position [2, 0]
click at [723, 299] on span "Close" at bounding box center [708, 290] width 29 height 15
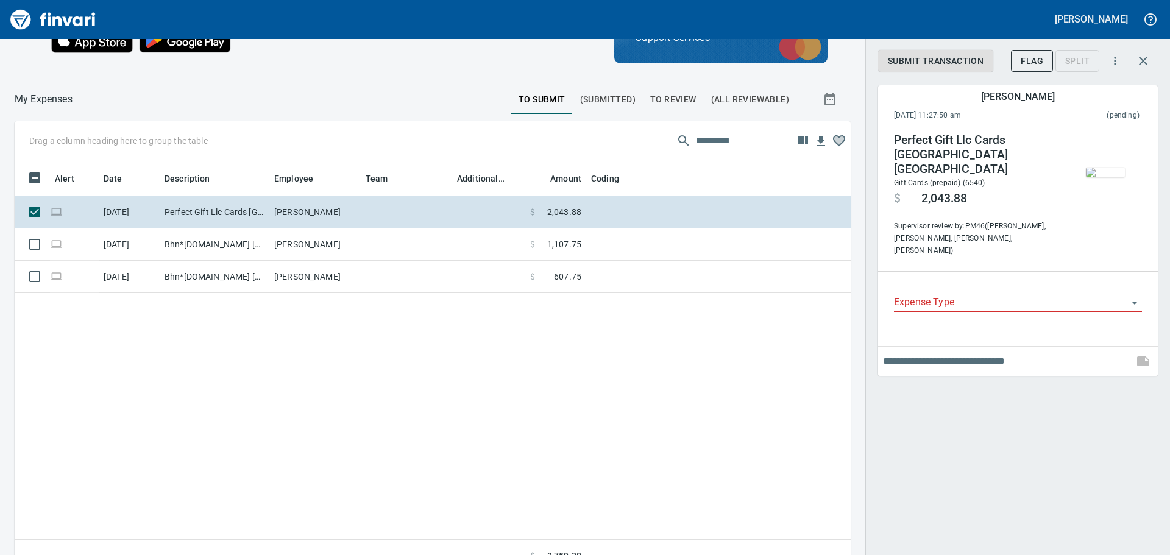
scroll to position [137, 0]
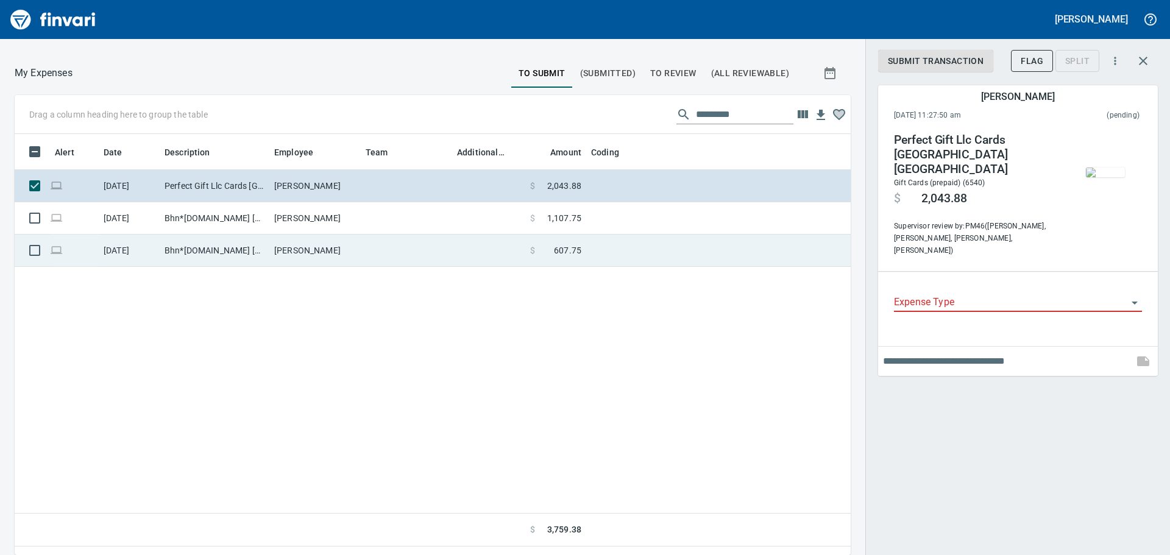
click at [583, 247] on td "$ 607.75" at bounding box center [555, 251] width 61 height 32
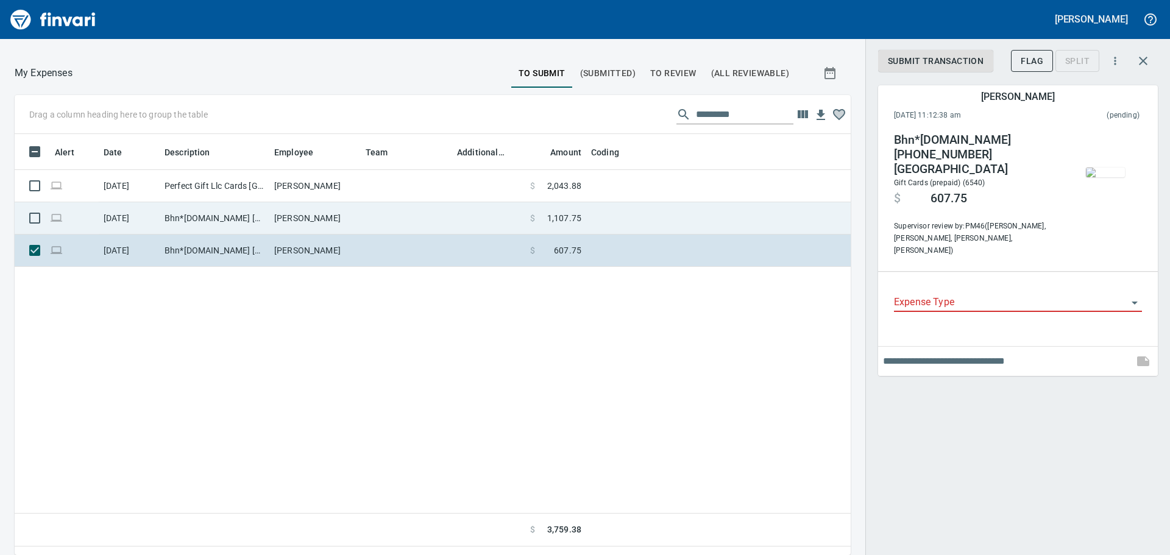
click at [588, 221] on td at bounding box center [738, 218] width 305 height 32
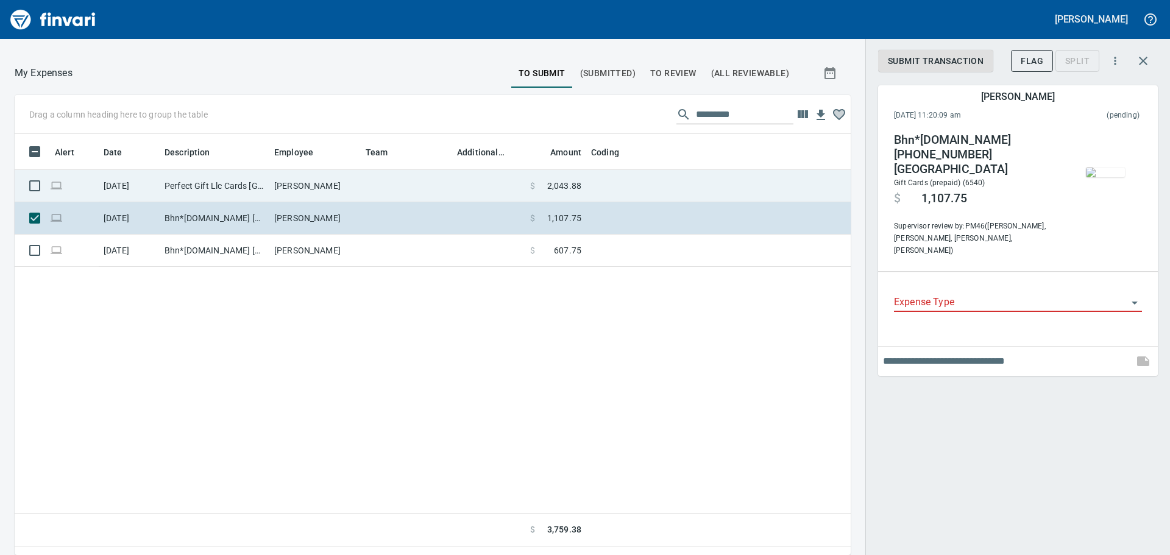
click at [594, 199] on td at bounding box center [738, 186] width 305 height 32
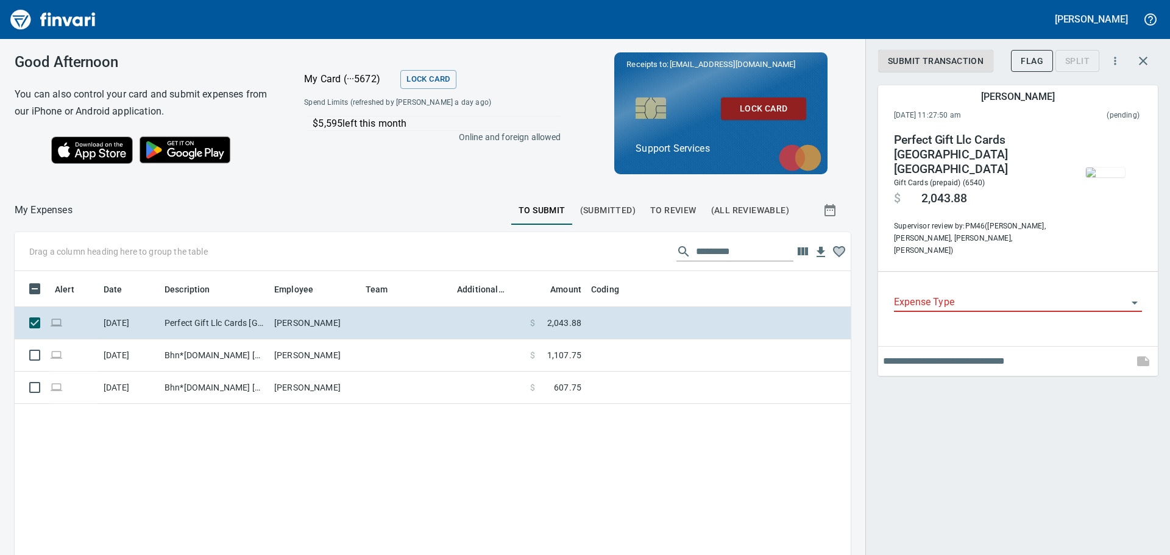
click at [44, 26] on img "Finvari" at bounding box center [52, 19] width 91 height 29
